Goal: Task Accomplishment & Management: Use online tool/utility

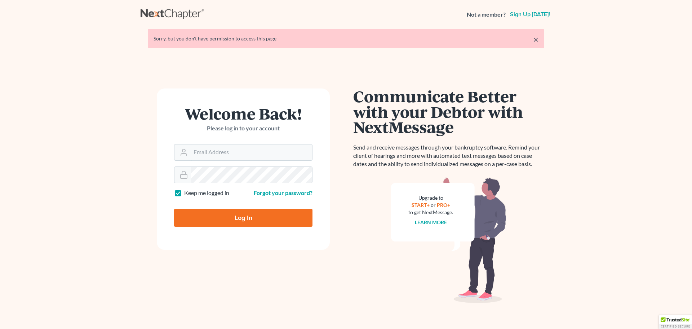
type input "[EMAIL_ADDRESS][DOMAIN_NAME]"
click at [252, 213] on input "Log In" at bounding box center [243, 217] width 138 height 18
type input "Thinking..."
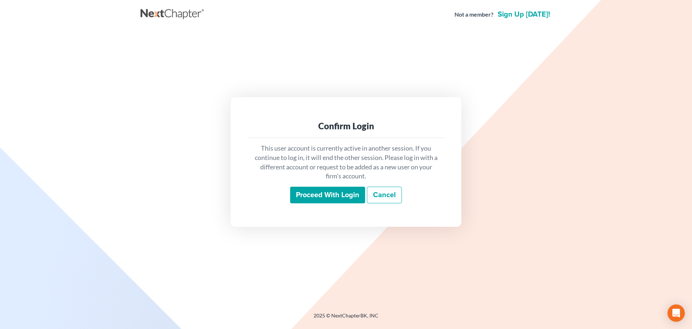
click at [307, 195] on input "Proceed with login" at bounding box center [327, 194] width 75 height 17
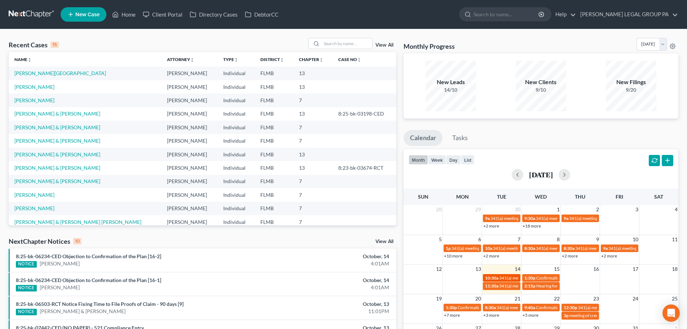
click at [505, 274] on link "10:30a 341(a) meeting for [PERSON_NAME]" at bounding box center [502, 278] width 38 height 8
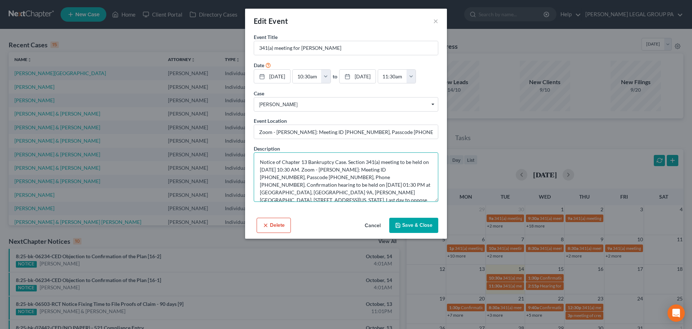
drag, startPoint x: 352, startPoint y: 182, endPoint x: 311, endPoint y: 192, distance: 42.4
click at [311, 192] on textarea "Notice of Chapter 13 Bankruptcy Case. Section 341(a) meeting to be held on [DAT…" at bounding box center [346, 176] width 185 height 49
